Goal: Information Seeking & Learning: Learn about a topic

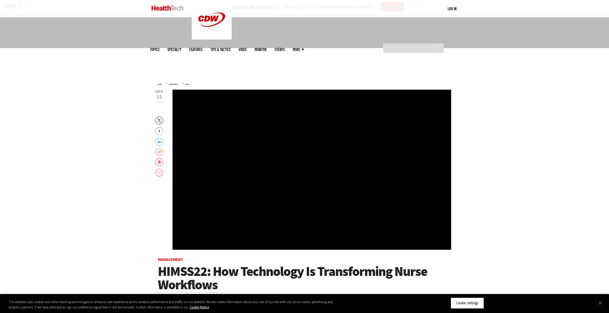
scroll to position [222, 0]
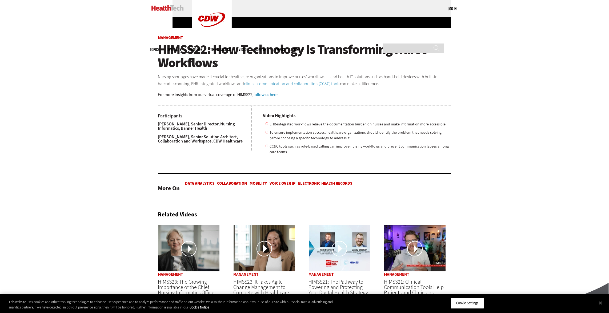
click at [269, 83] on link "clinical communication and collaboration (CC&C) tools" at bounding box center [292, 84] width 96 height 6
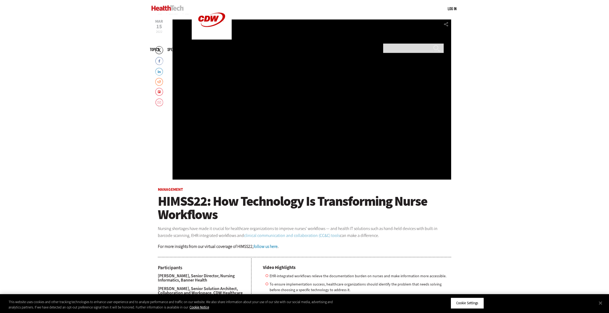
scroll to position [0, 0]
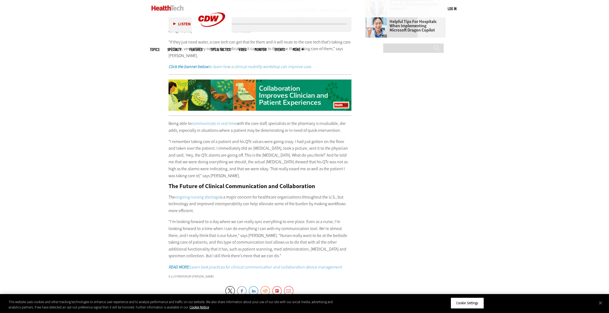
scroll to position [776, 0]
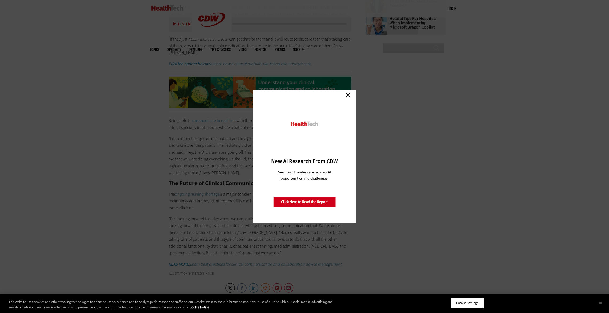
click at [351, 94] on link "Close" at bounding box center [348, 95] width 8 height 8
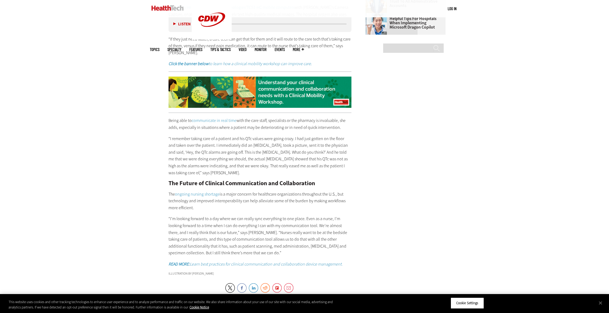
click at [212, 119] on link "communicate in real time" at bounding box center [214, 121] width 45 height 6
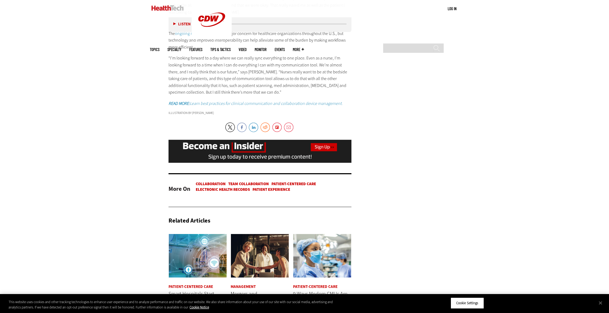
scroll to position [970, 0]
